Goal: Task Accomplishment & Management: Manage account settings

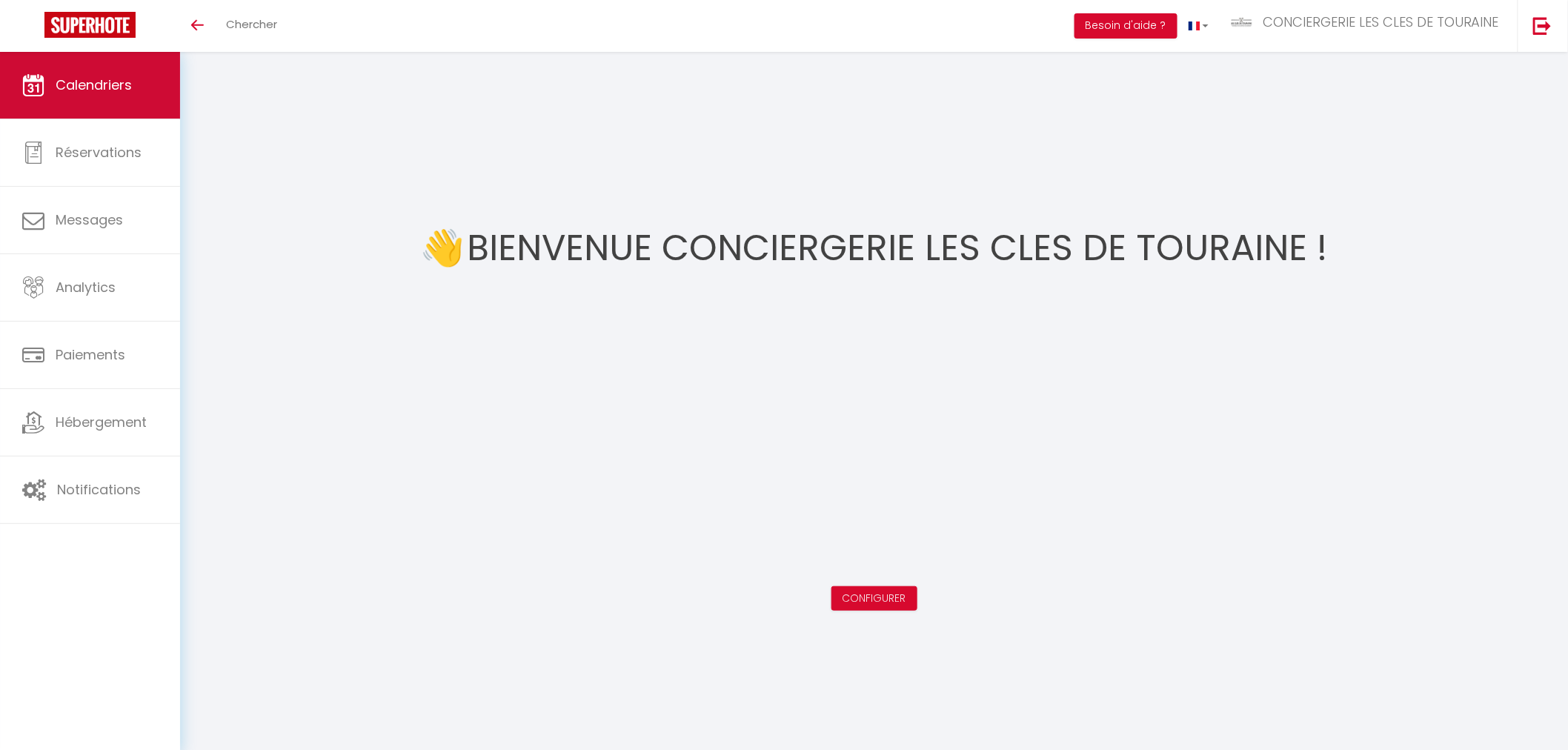
click at [105, 77] on span "Calendriers" at bounding box center [94, 85] width 77 height 19
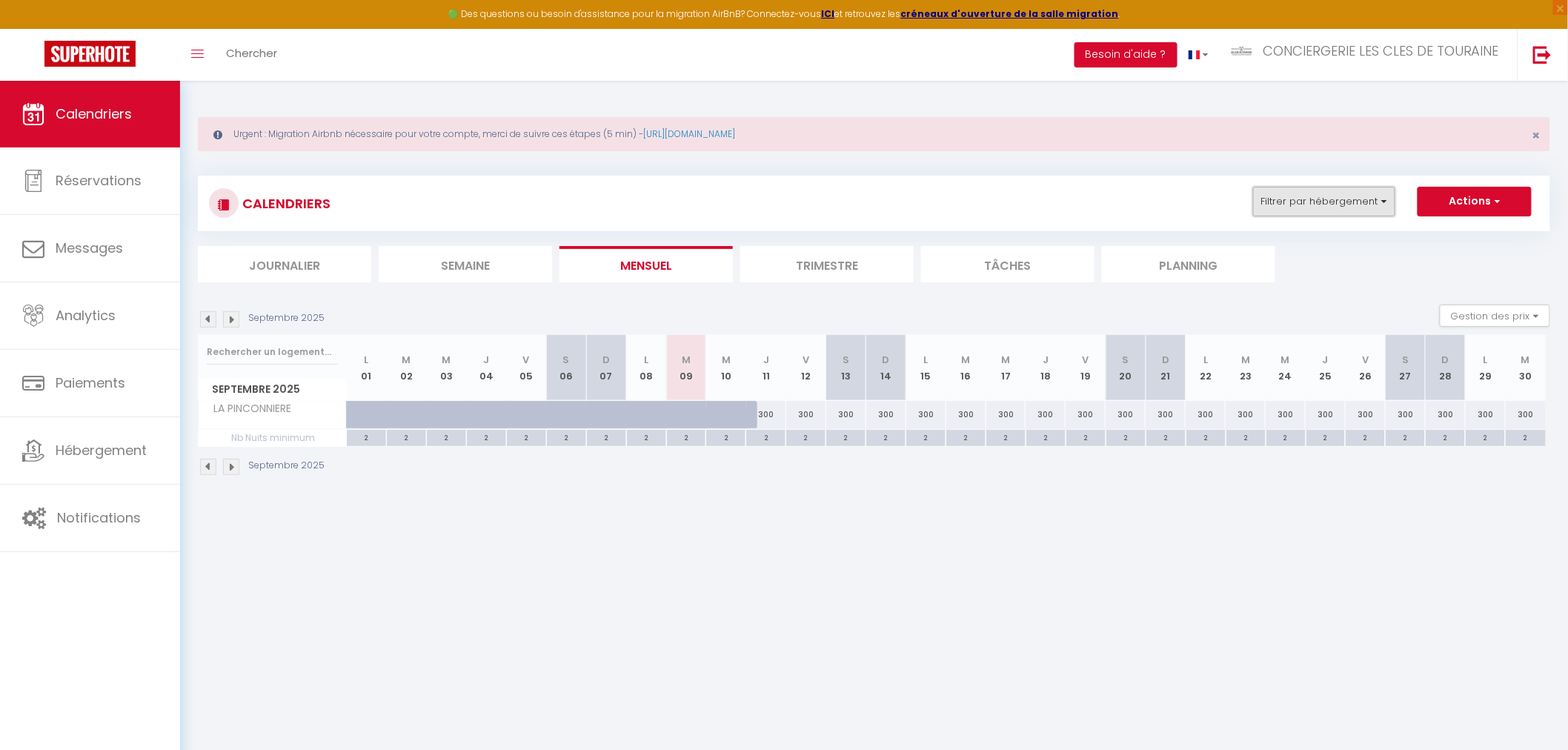
click at [1331, 208] on button "Filtrer par hébergement" at bounding box center [1324, 201] width 143 height 29
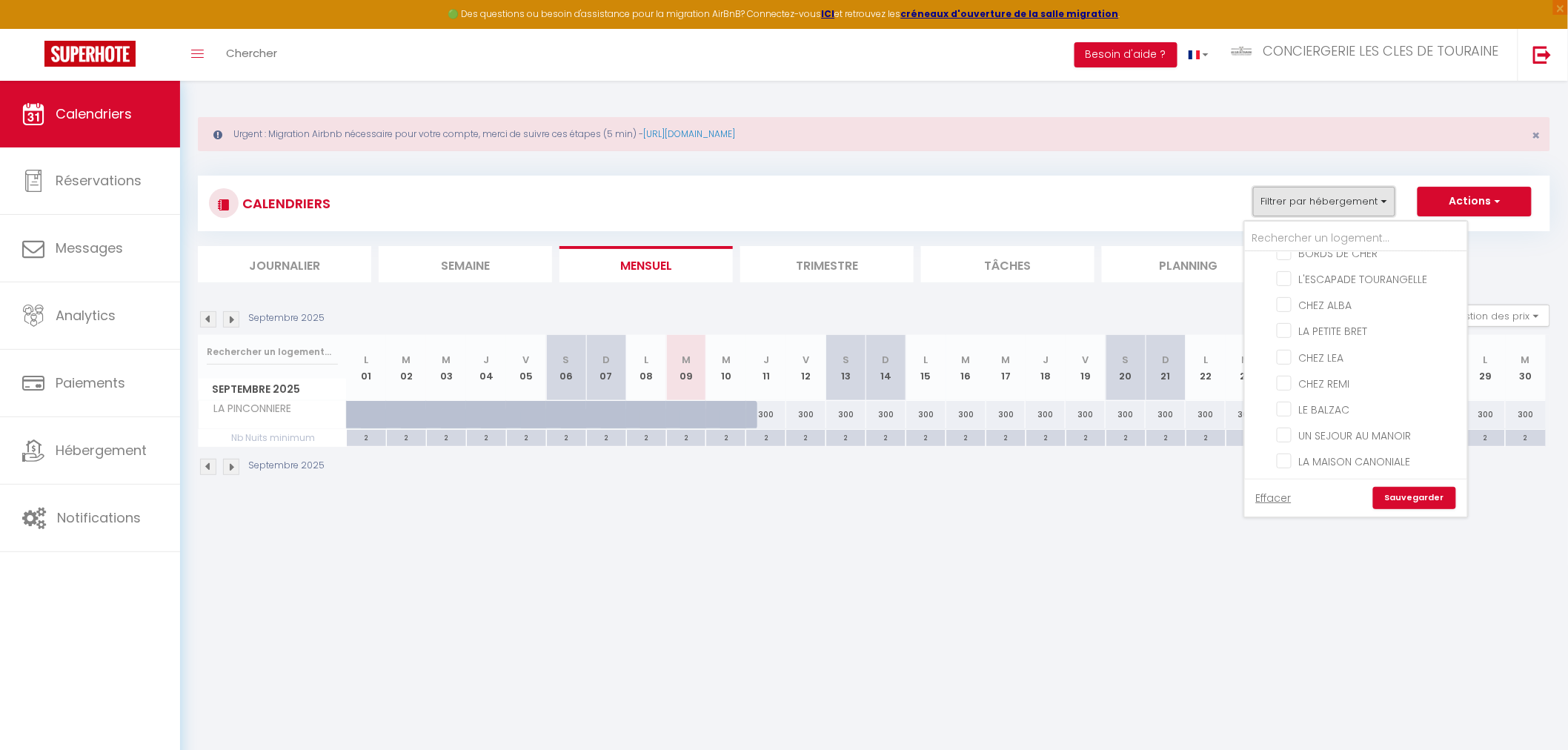
scroll to position [164, 0]
click at [1335, 359] on input "CHEZ REMI" at bounding box center [1370, 359] width 185 height 15
checkbox input "true"
checkbox input "false"
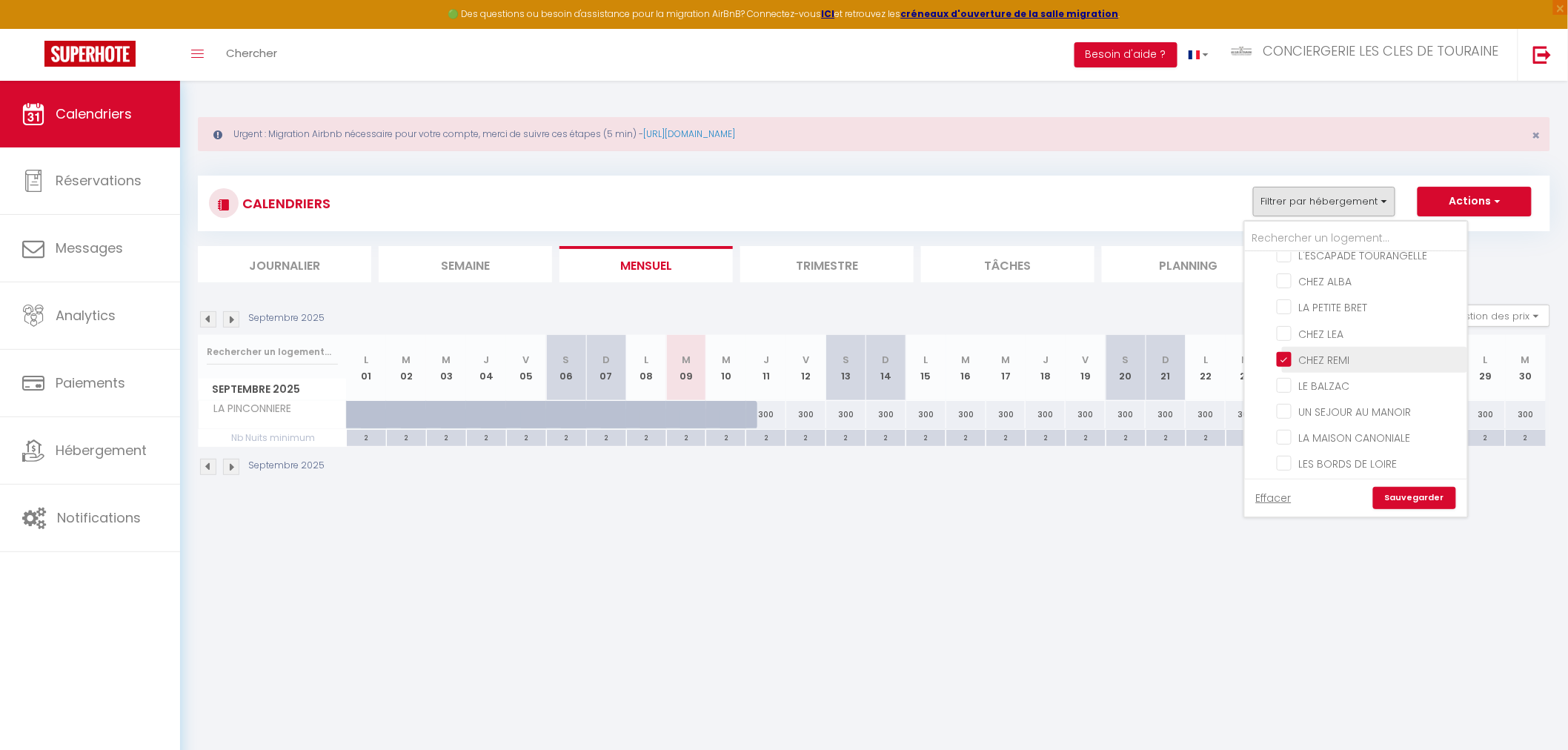
checkbox input "false"
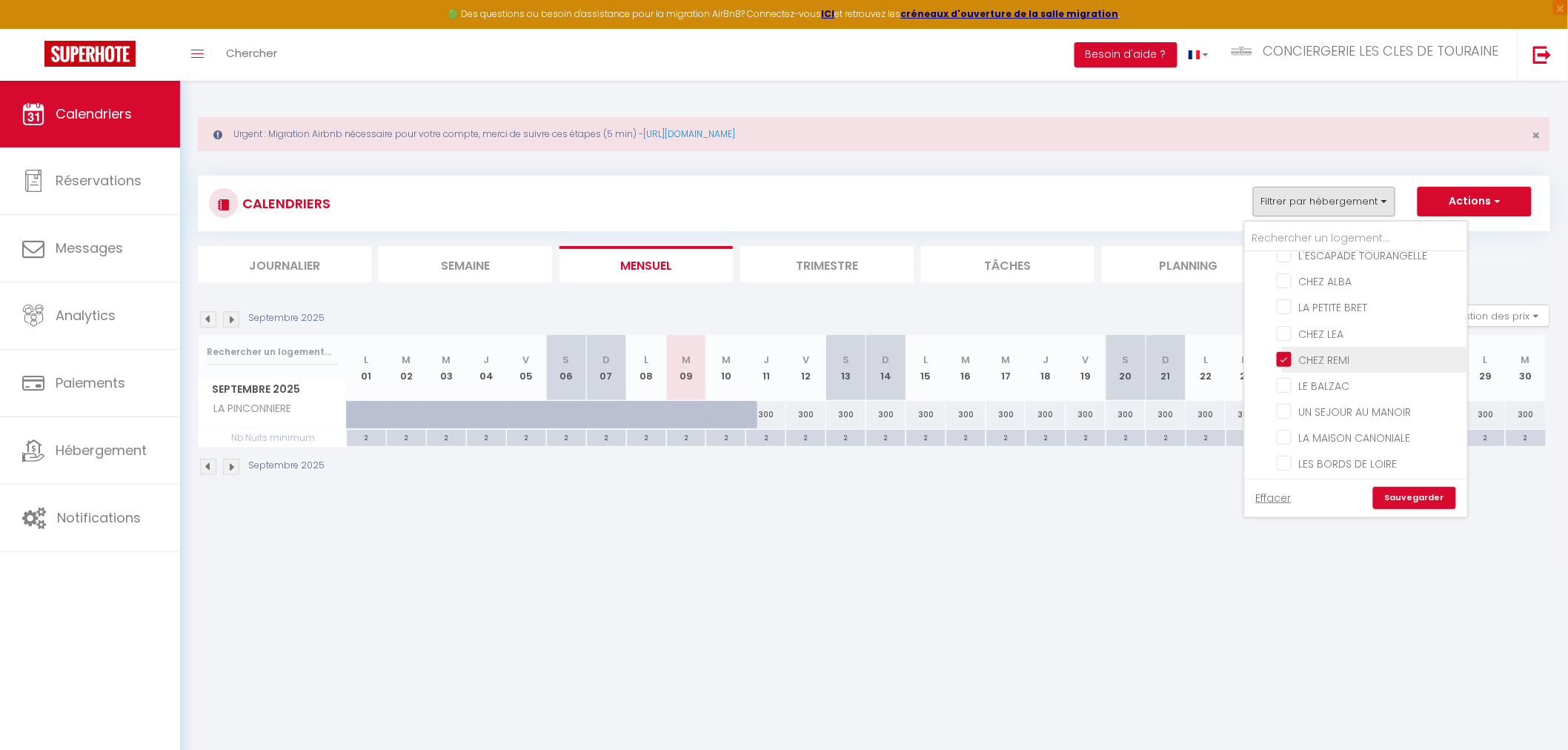
checkbox input "false"
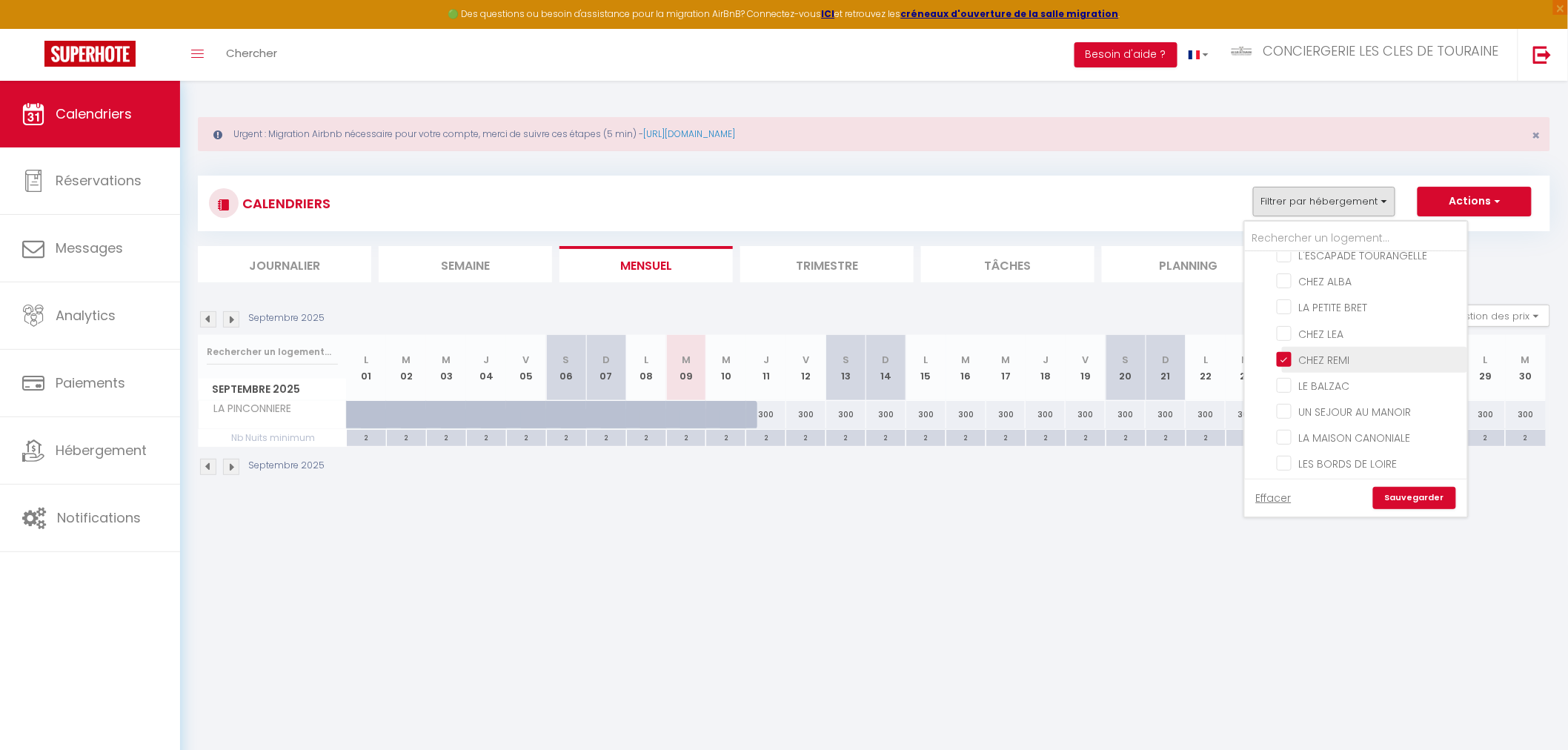
checkbox input "false"
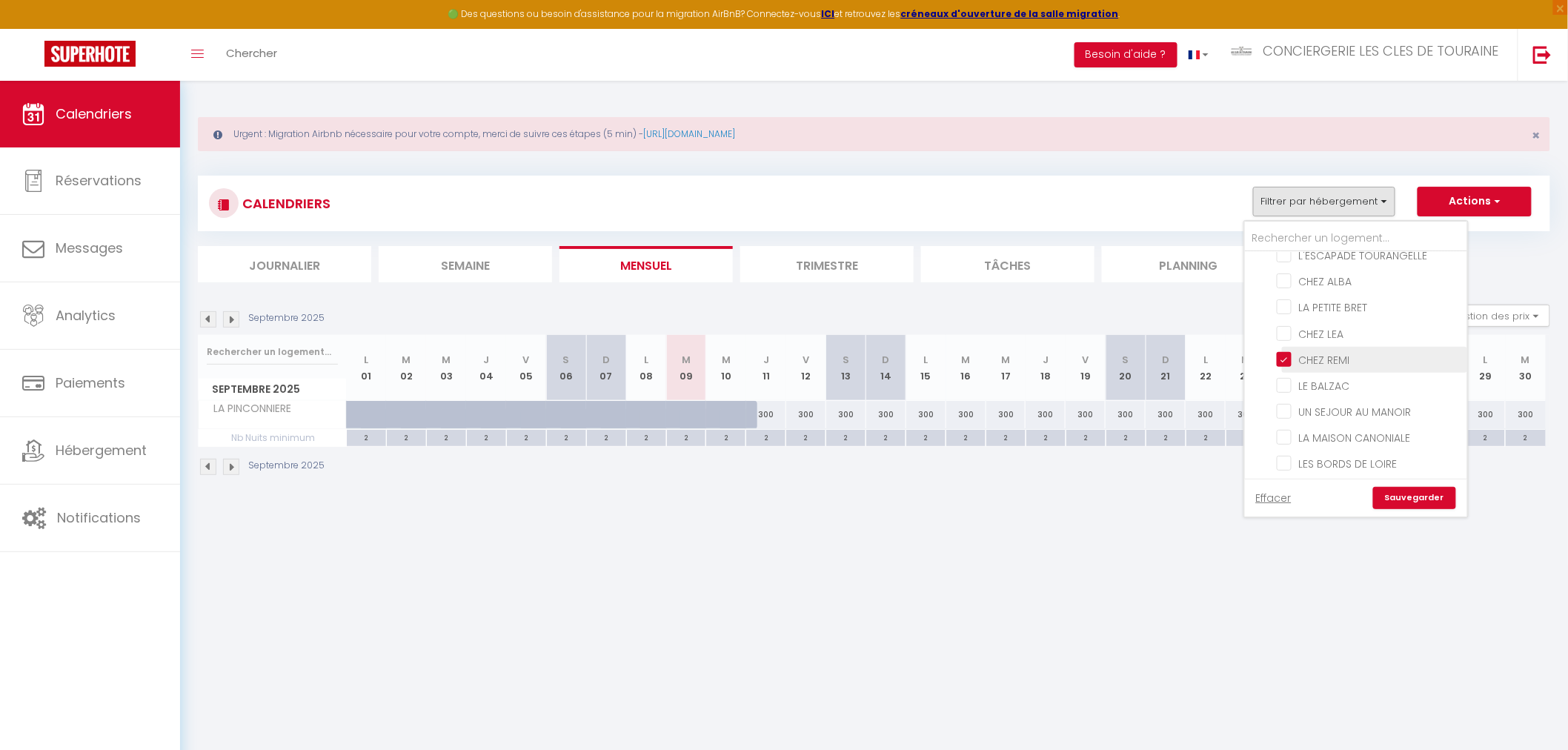
checkbox input "false"
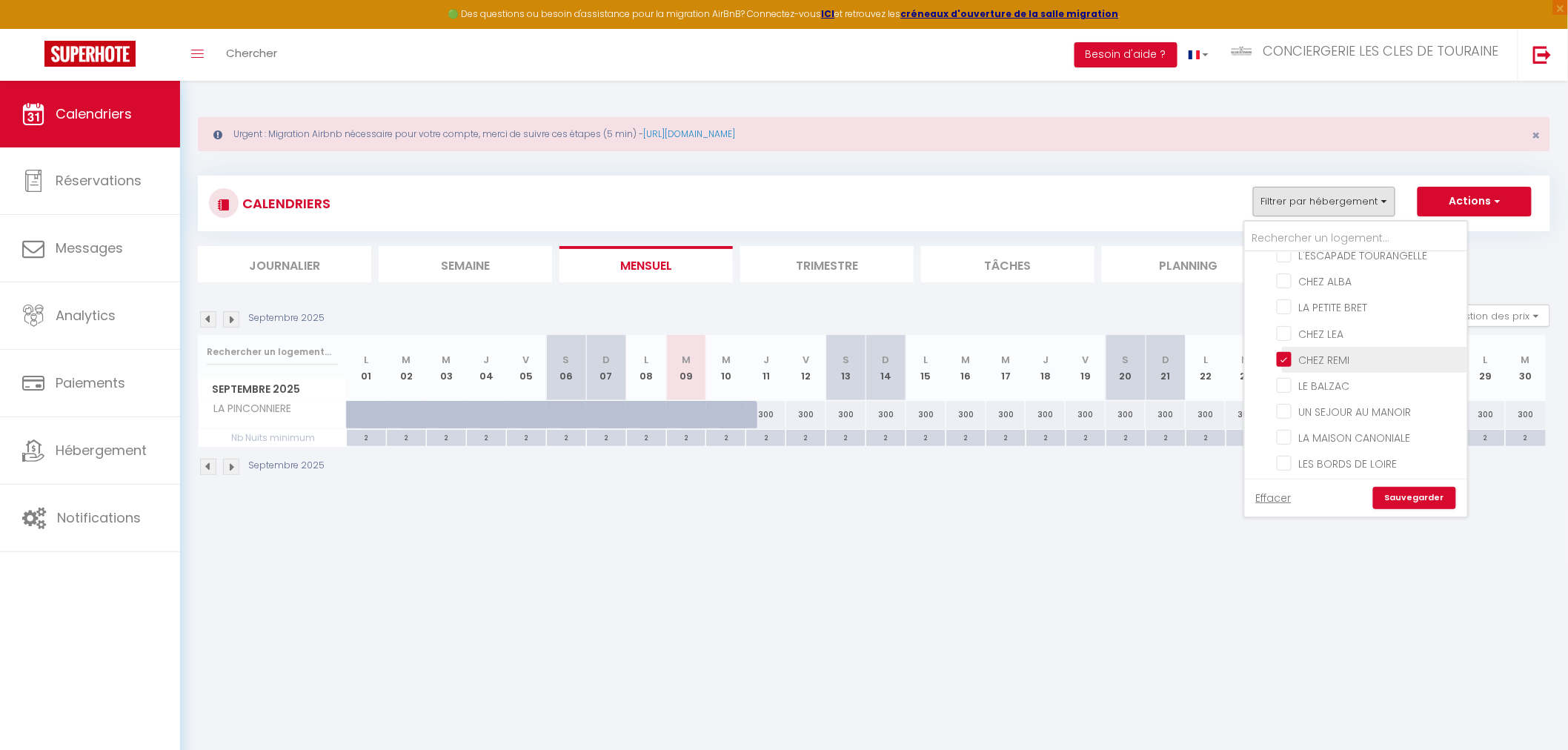
checkbox input "false"
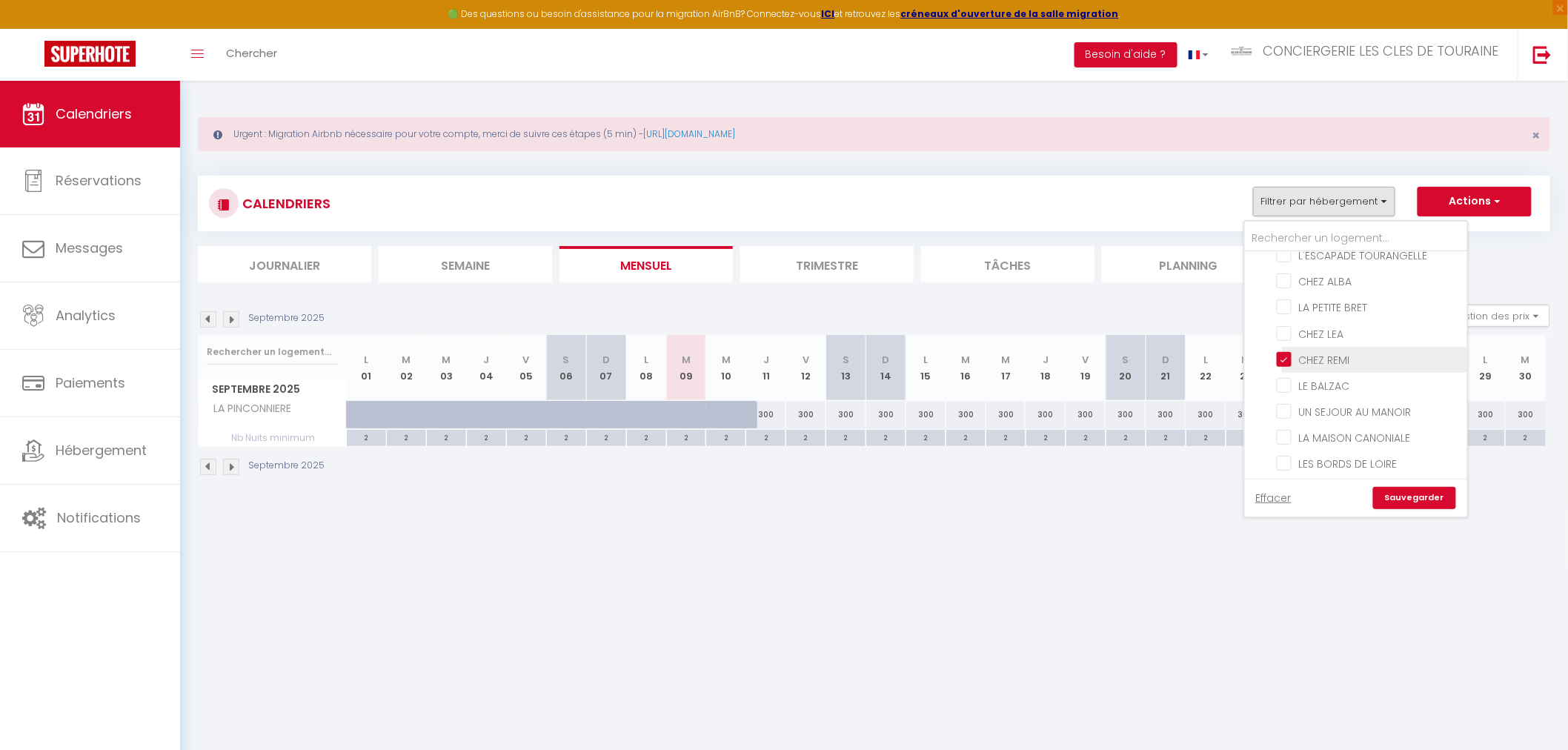
checkbox input "false"
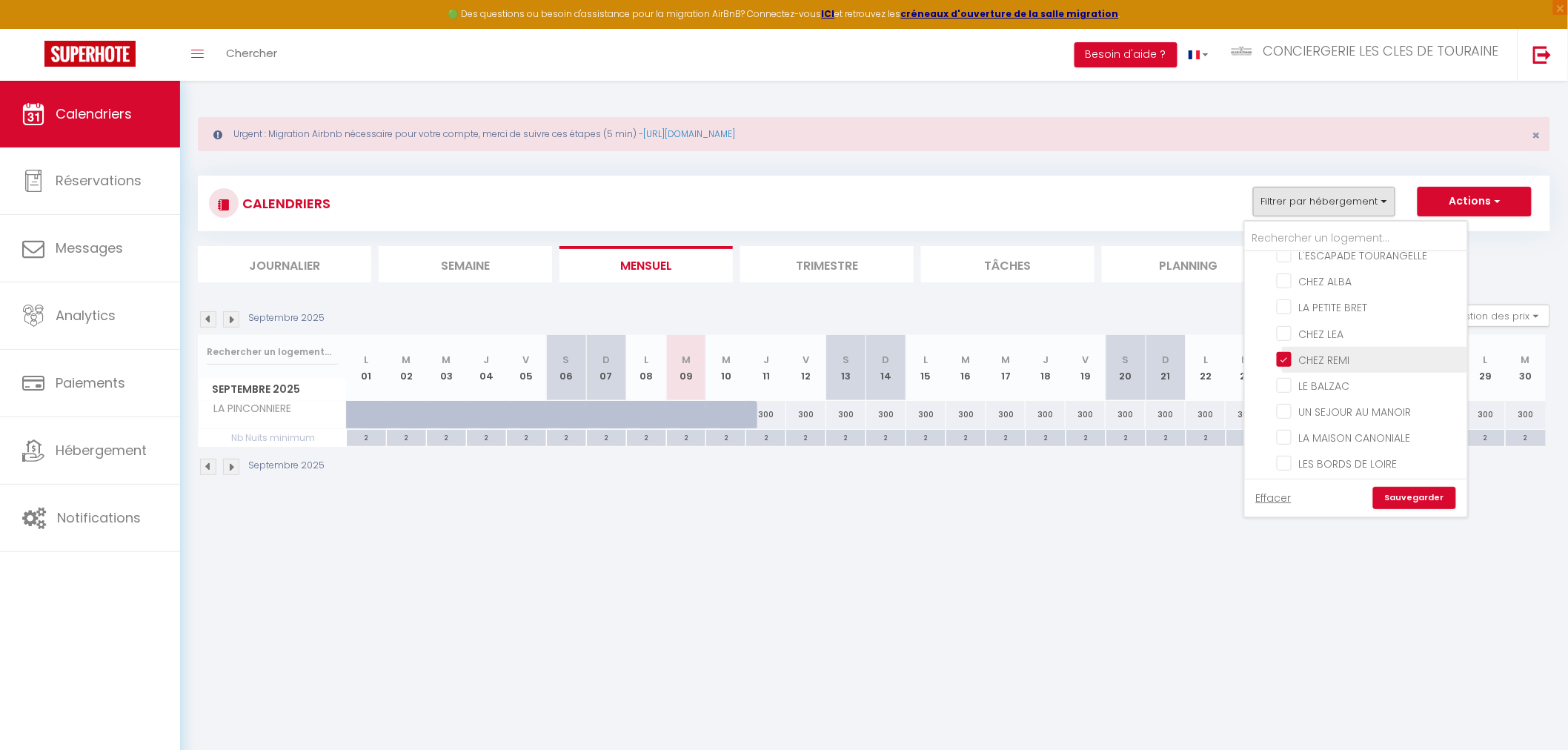
checkbox input "false"
click at [1416, 499] on link "Sauvegarder" at bounding box center [1415, 498] width 83 height 23
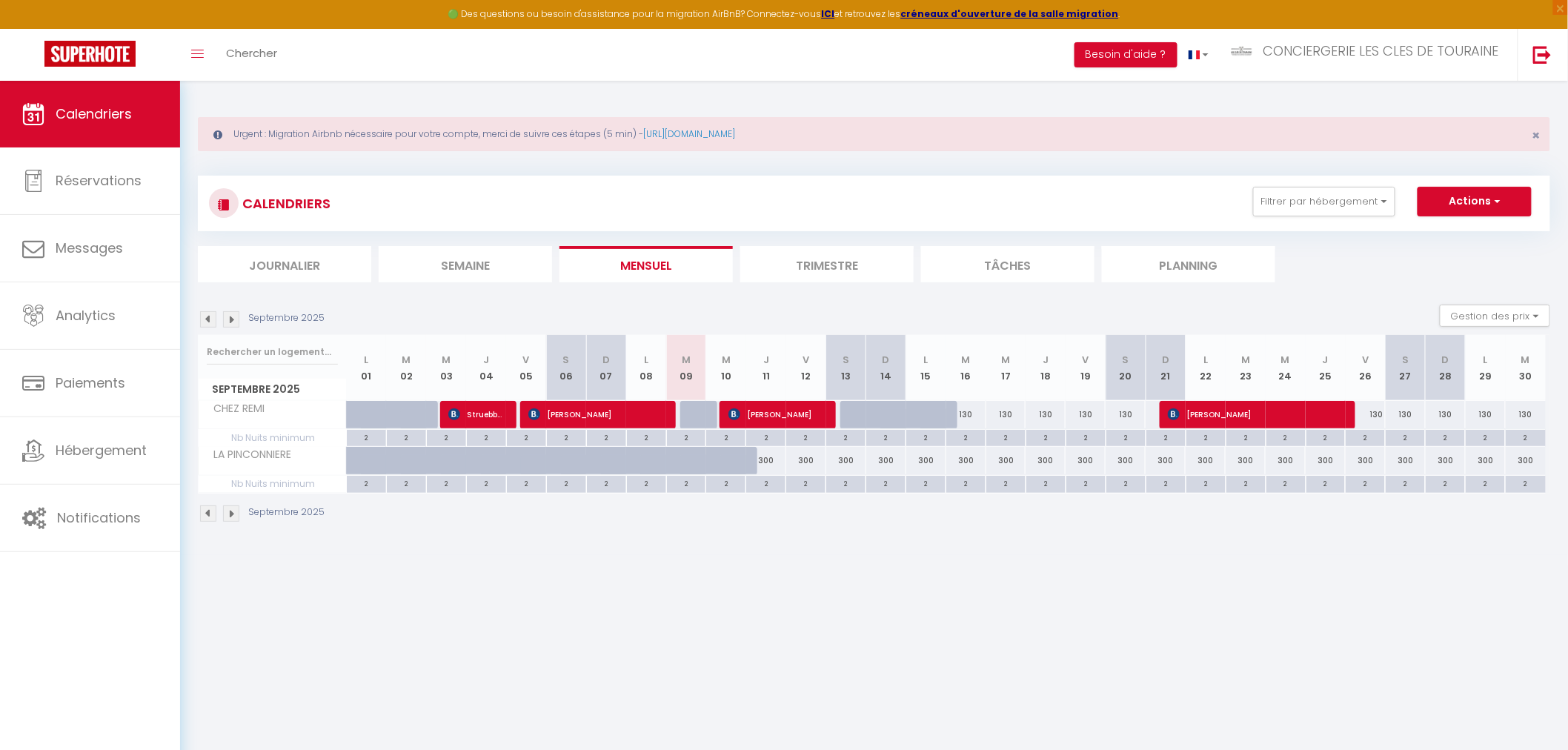
click at [968, 437] on div "2" at bounding box center [966, 436] width 40 height 14
type input "2"
type input "Mar 16 Septembre 2025"
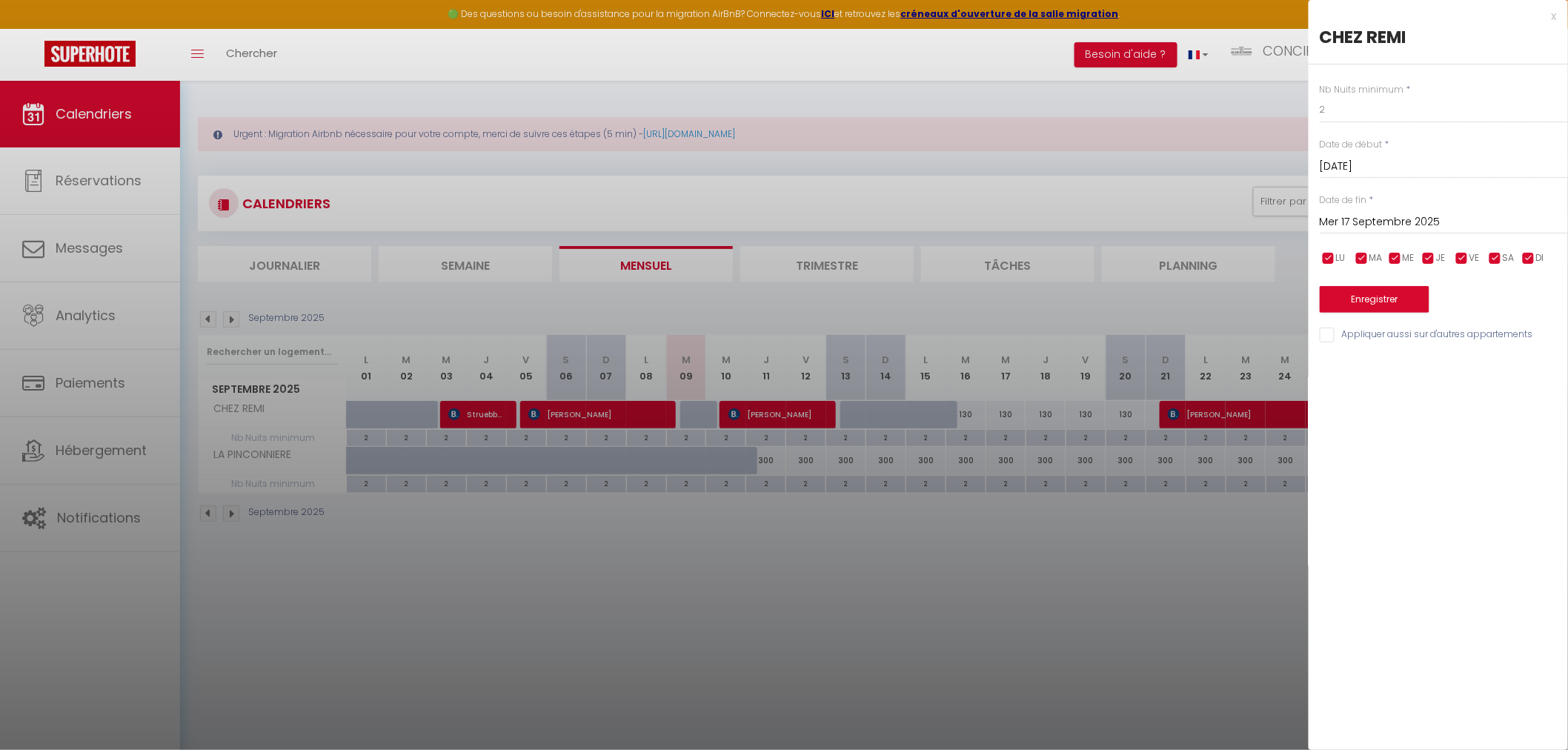
click at [1382, 230] on input "Mer 17 Septembre 2025" at bounding box center [1443, 222] width 248 height 19
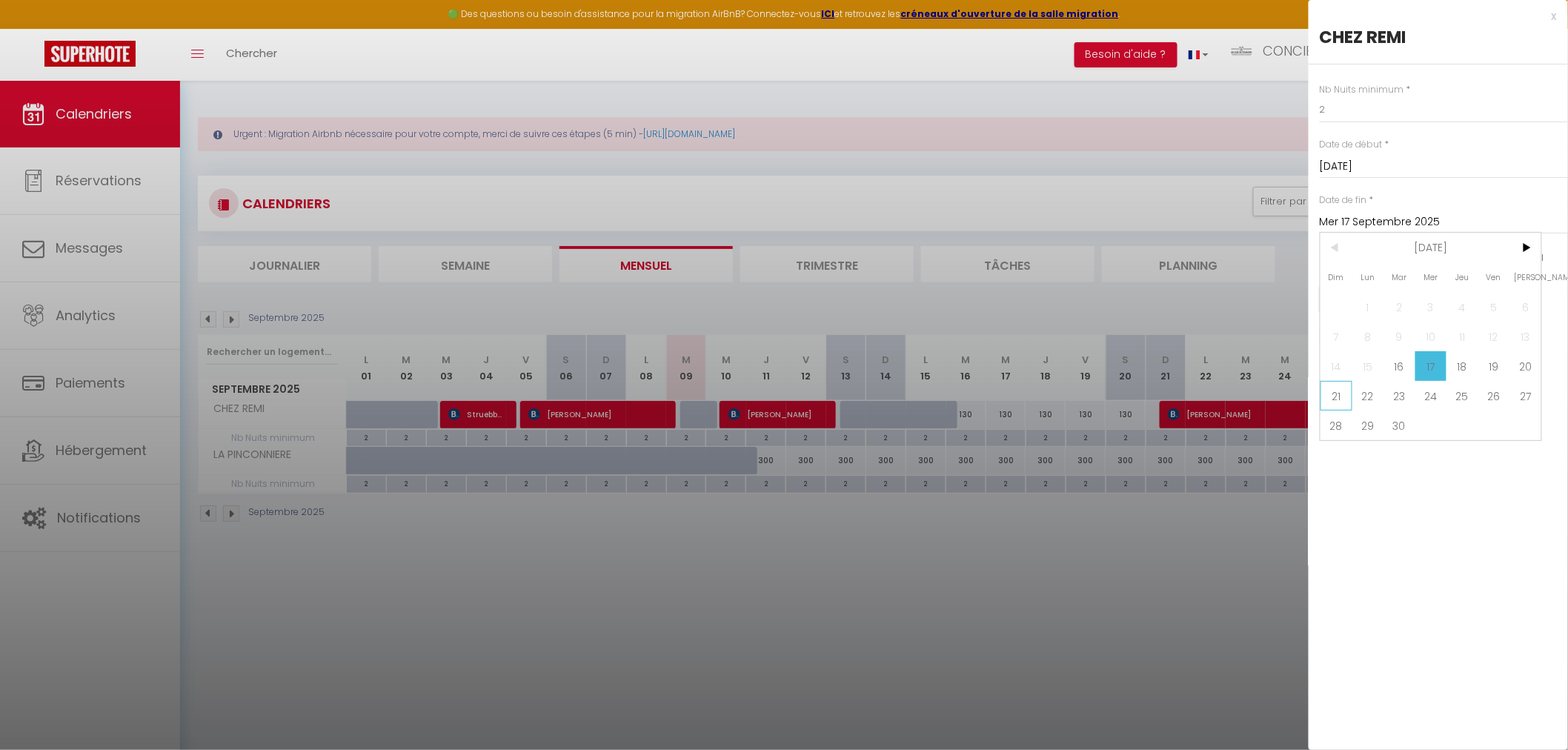
click at [1337, 395] on span "21" at bounding box center [1337, 395] width 32 height 29
type input "Dim 21 Septembre 2025"
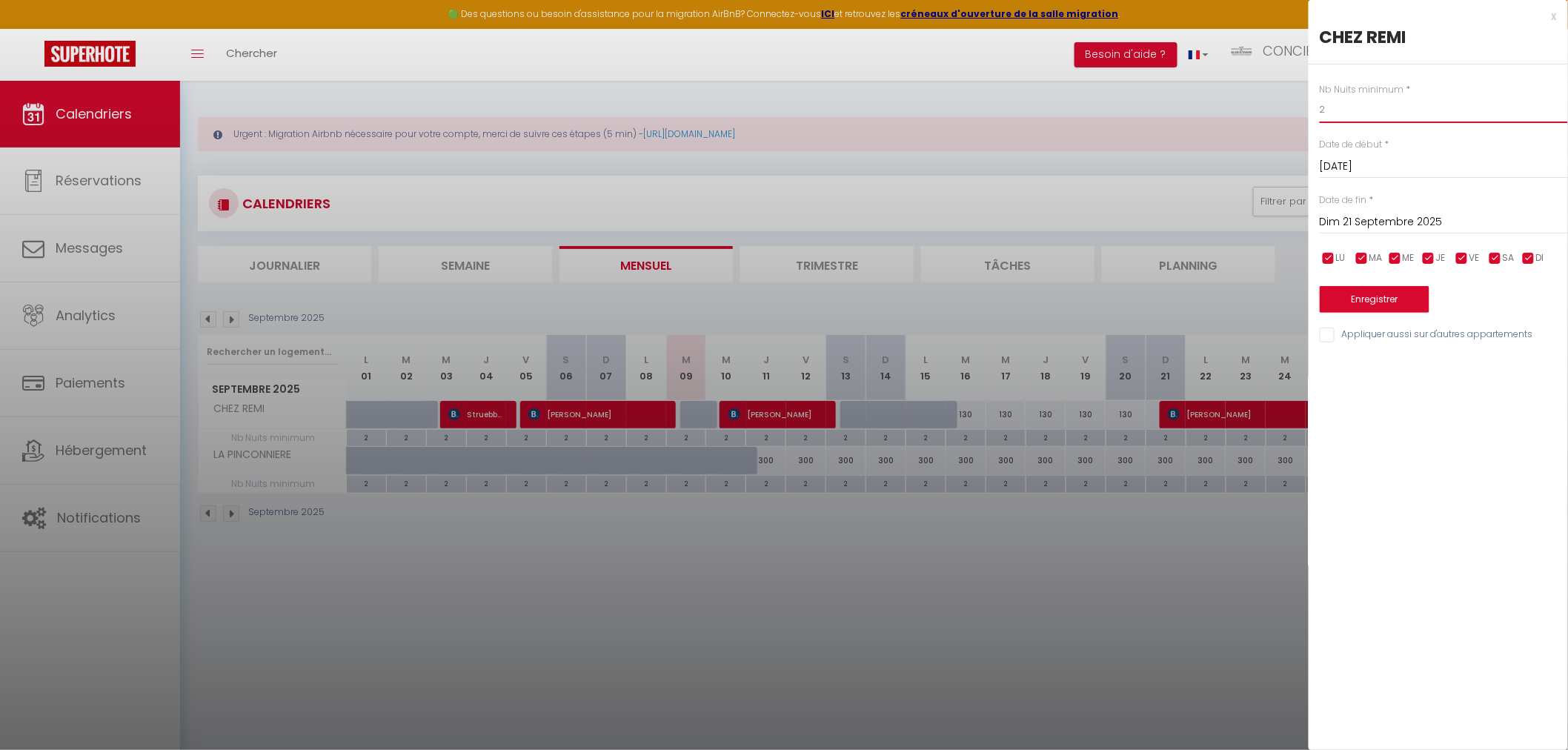
click at [1350, 111] on input "2" at bounding box center [1443, 110] width 248 height 26
drag, startPoint x: 1350, startPoint y: 111, endPoint x: 1273, endPoint y: 113, distance: 77.0
click at [1273, 113] on body "🟢 Des questions ou besoin d'assistance pour la migration AirBnB? Connectez-vous…" at bounding box center [784, 456] width 1568 height 750
type input "6"
click at [1366, 291] on button "Enregistrer" at bounding box center [1374, 299] width 110 height 26
